Goal: Navigation & Orientation: Find specific page/section

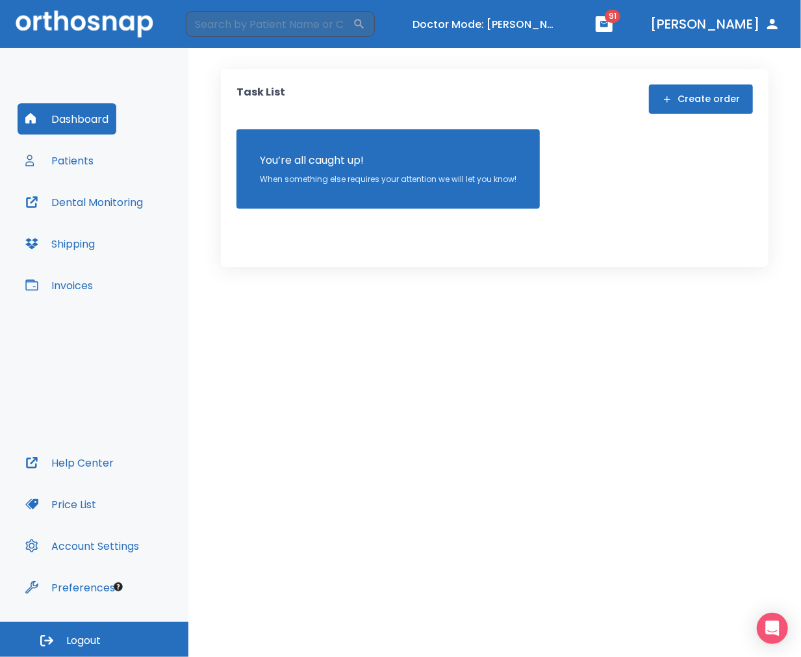
click at [54, 162] on button "Patients" at bounding box center [60, 160] width 84 height 31
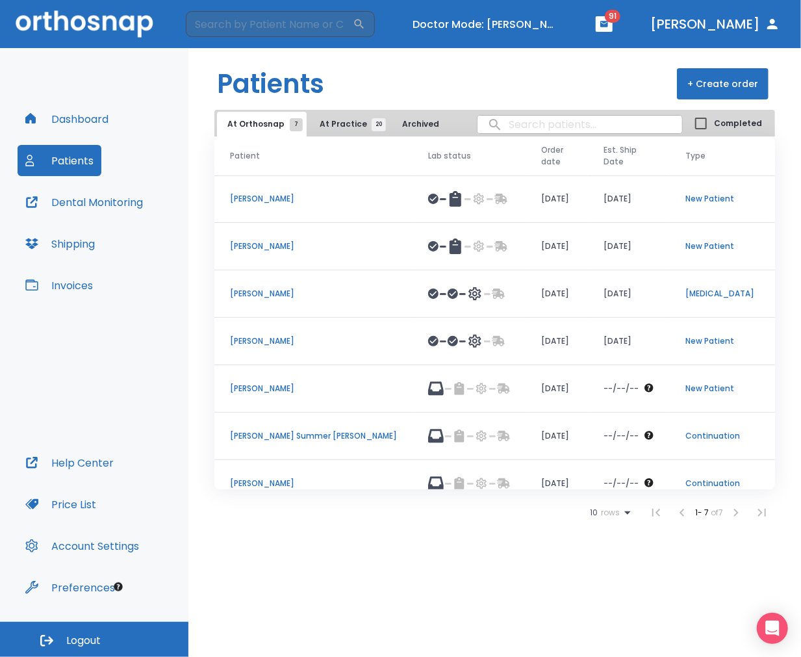
click at [85, 114] on button "Dashboard" at bounding box center [67, 118] width 99 height 31
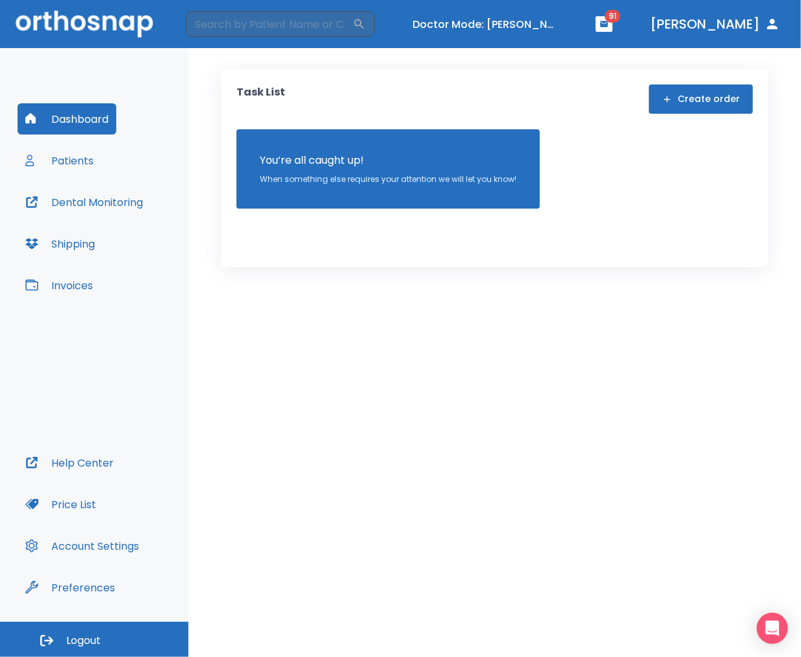
click at [78, 157] on button "Patients" at bounding box center [60, 160] width 84 height 31
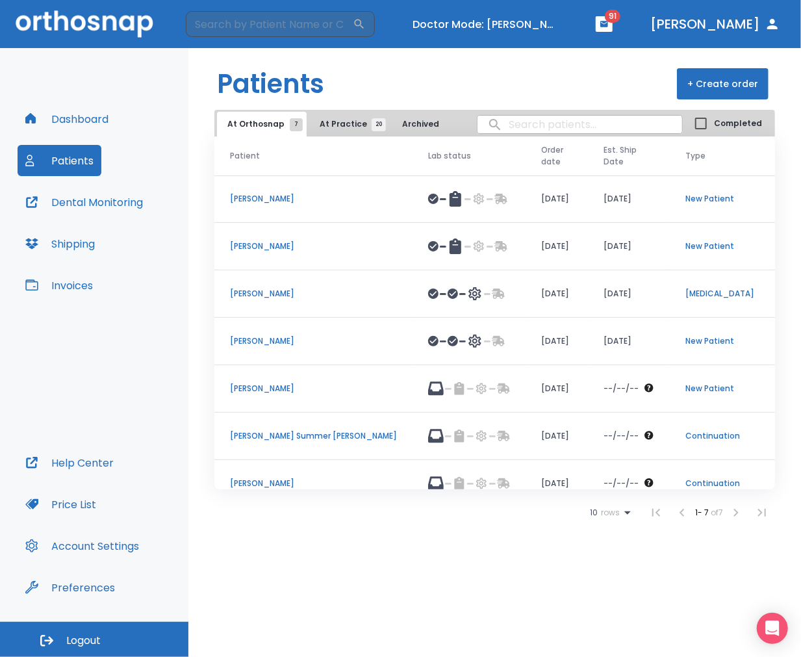
click at [73, 281] on button "Invoices" at bounding box center [59, 285] width 83 height 31
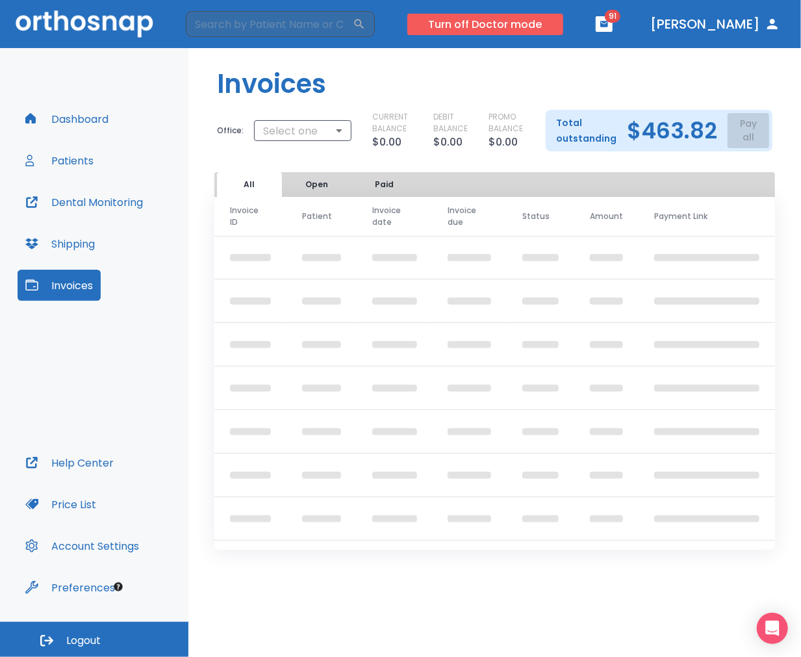
click at [562, 14] on button "Turn off Doctor mode" at bounding box center [485, 24] width 156 height 21
